Goal: Navigation & Orientation: Find specific page/section

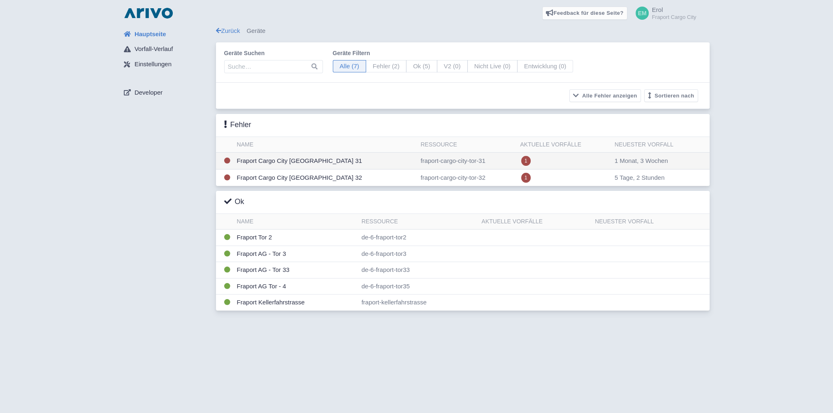
click at [299, 159] on td "Fraport Cargo City [GEOGRAPHIC_DATA] 31" at bounding box center [326, 161] width 184 height 17
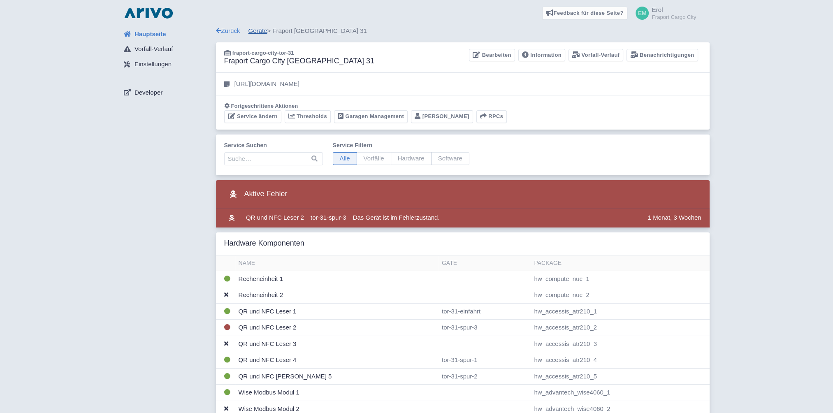
click at [260, 30] on link "Geräte" at bounding box center [258, 30] width 19 height 7
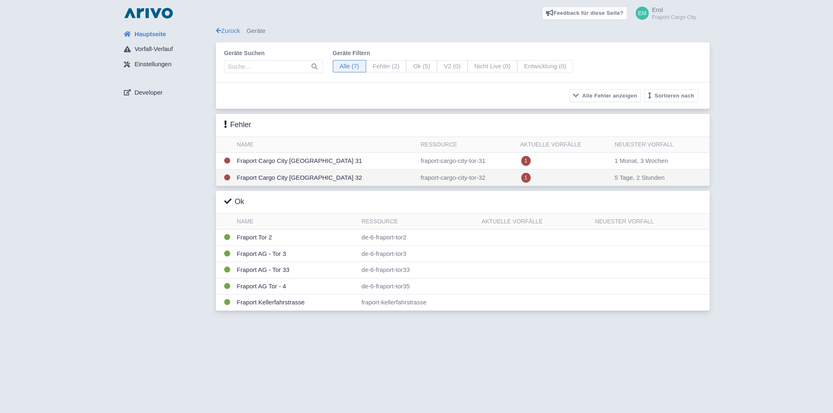
click at [291, 174] on td "Fraport Cargo City [GEOGRAPHIC_DATA] 32" at bounding box center [326, 178] width 184 height 17
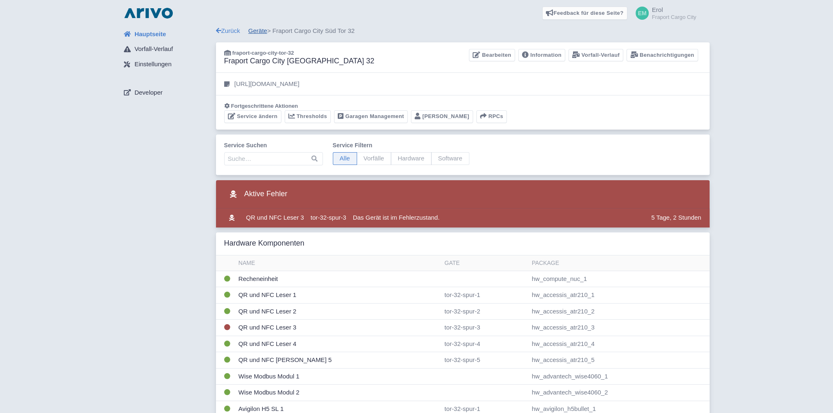
click at [262, 33] on link "Geräte" at bounding box center [258, 30] width 19 height 7
click at [231, 31] on link "Zurück" at bounding box center [228, 30] width 24 height 7
